Goal: Use online tool/utility

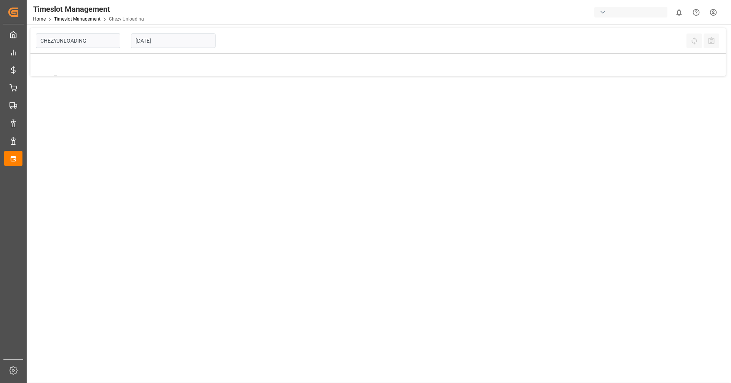
type input "Chezy Unloading"
